Goal: Communication & Community: Share content

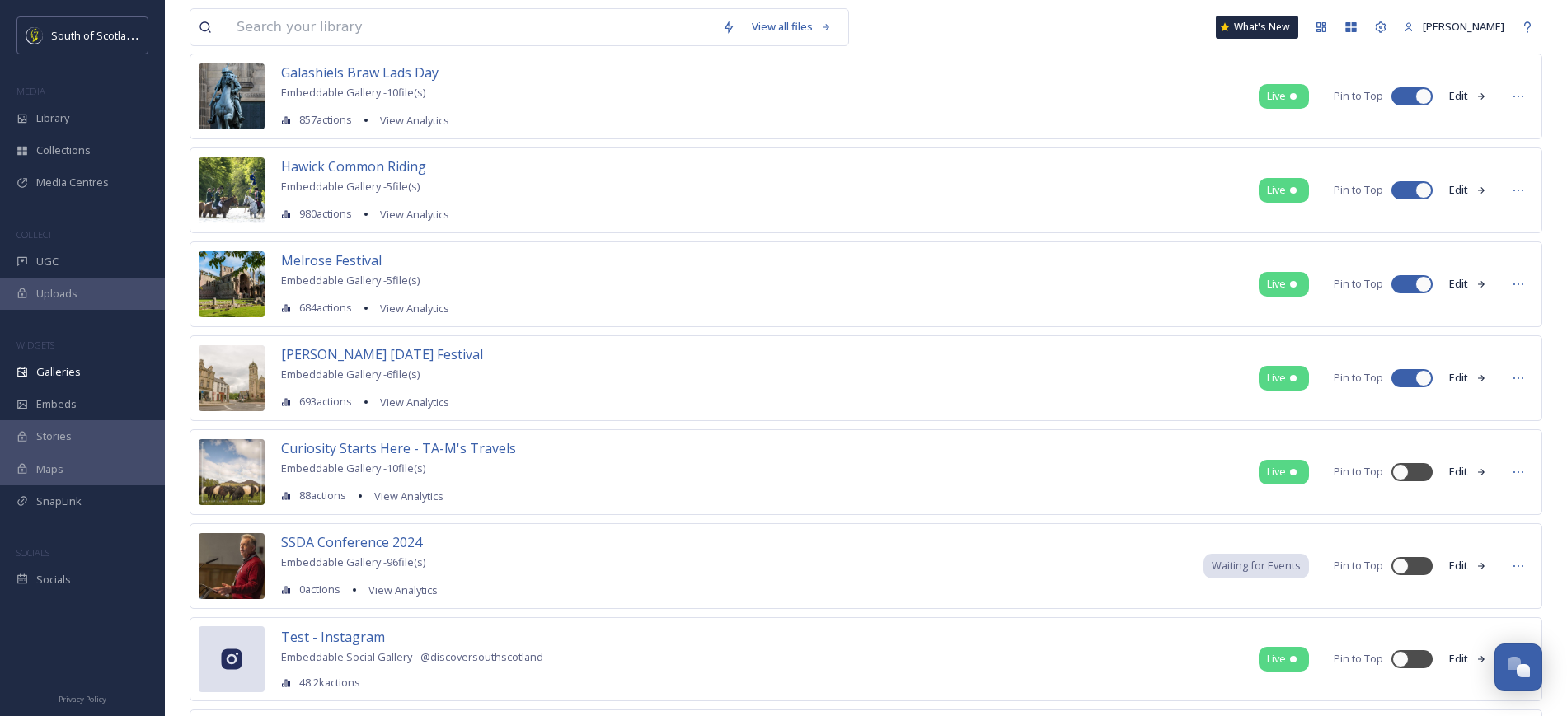
click at [50, 495] on span "SnapLink" at bounding box center [58, 502] width 45 height 16
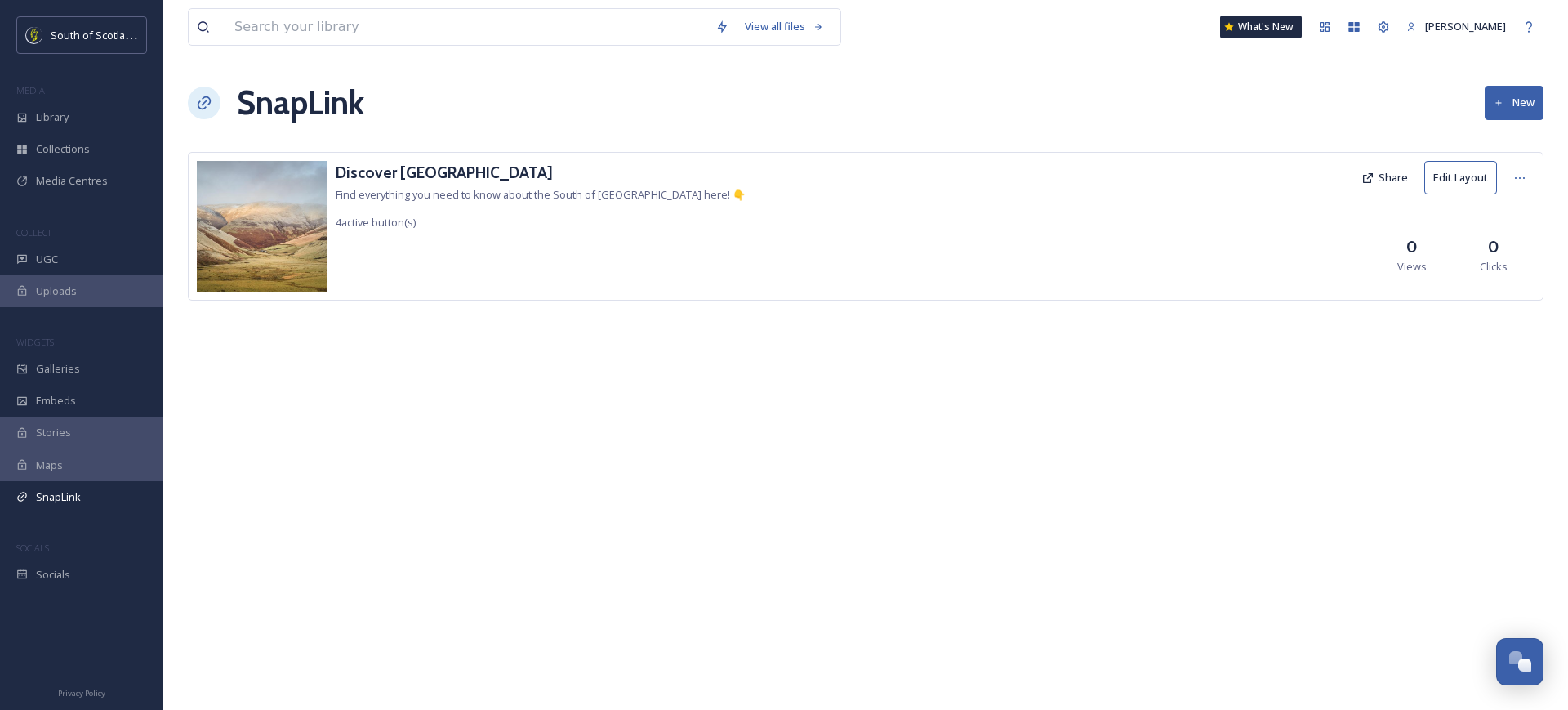
click at [1275, 241] on div "Discover [GEOGRAPHIC_DATA] Find everything you need to know about the South of …" at bounding box center [866, 226] width 1356 height 149
click at [69, 563] on div "Socials" at bounding box center [81, 575] width 164 height 32
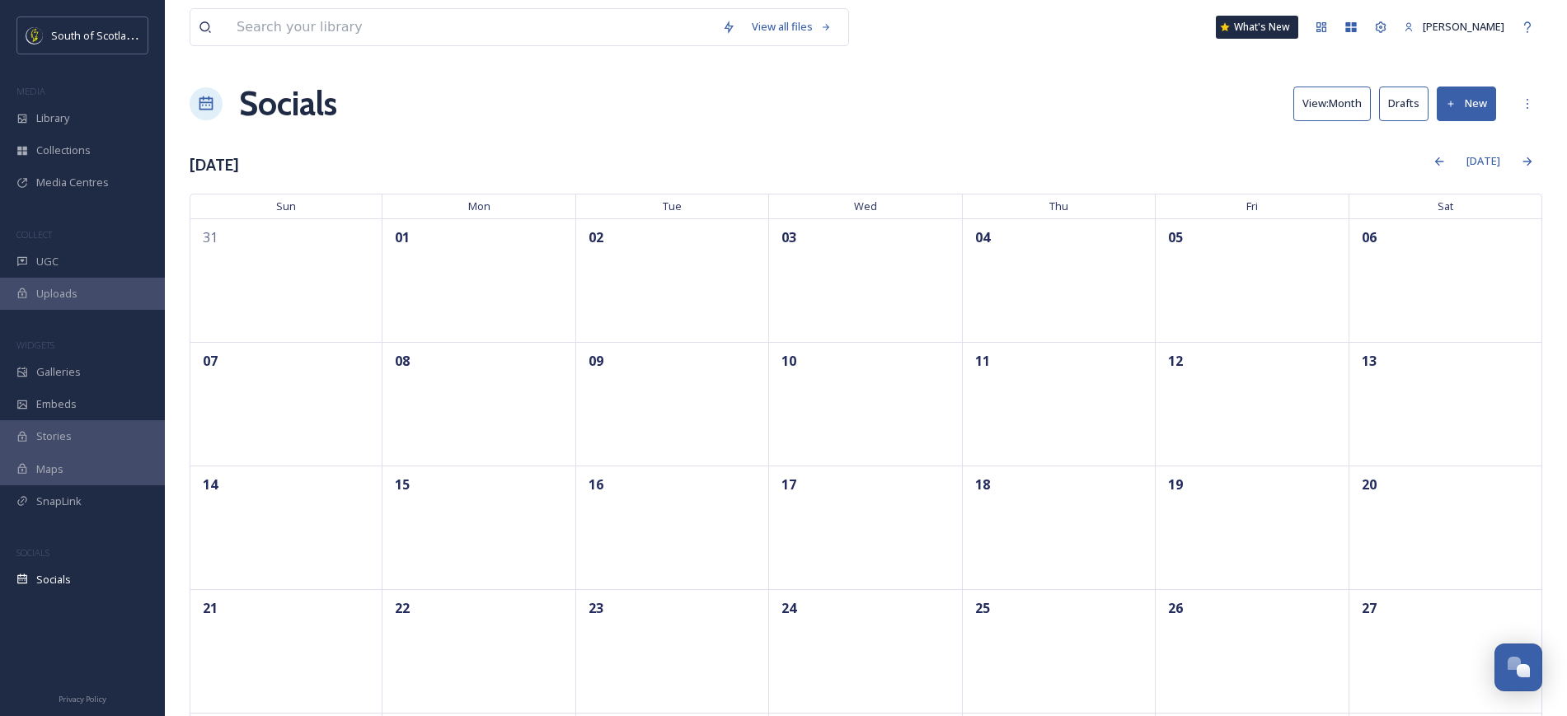
click at [1474, 100] on button "New" at bounding box center [1466, 104] width 59 height 34
click at [1464, 144] on span "Post" at bounding box center [1472, 142] width 22 height 16
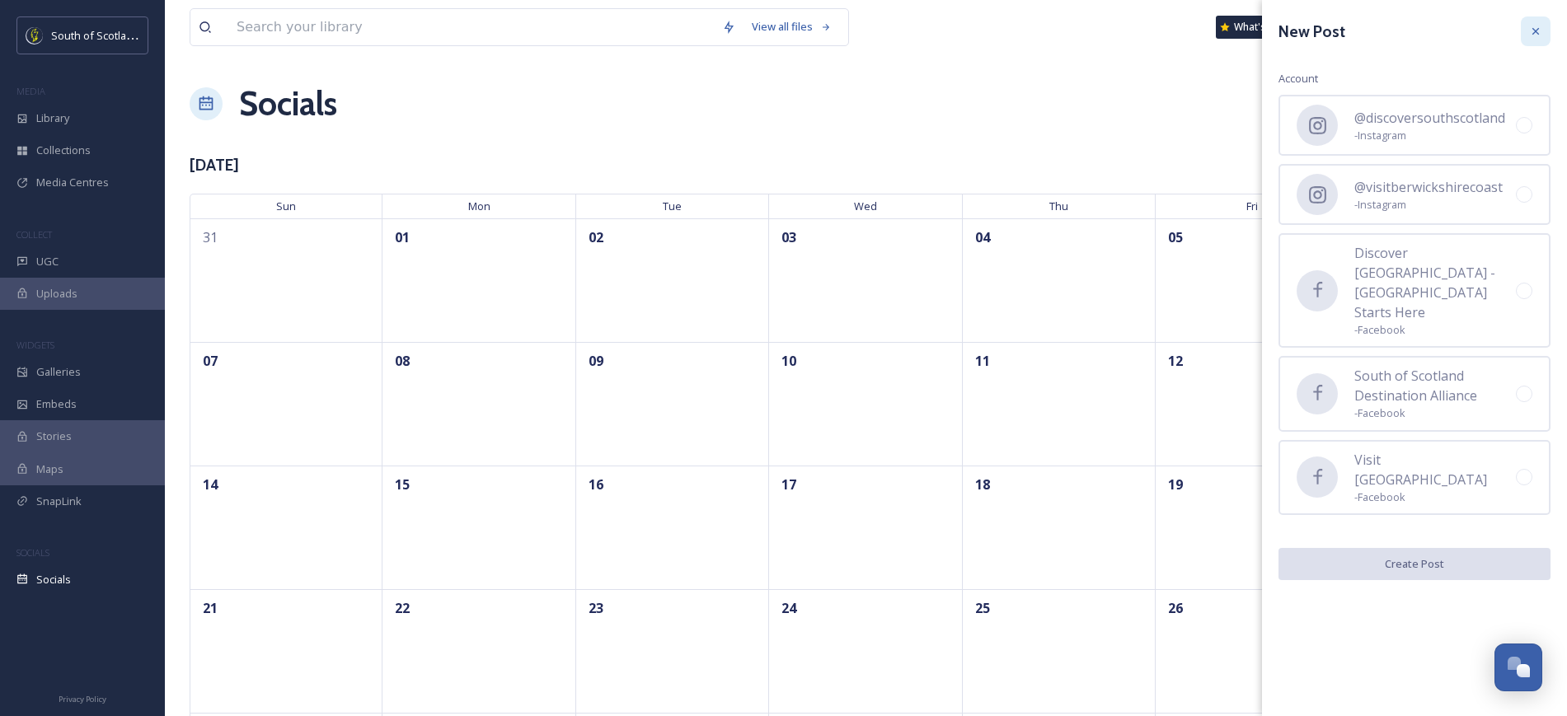
click at [1530, 23] on div at bounding box center [1536, 31] width 30 height 30
